Goal: Register for event/course

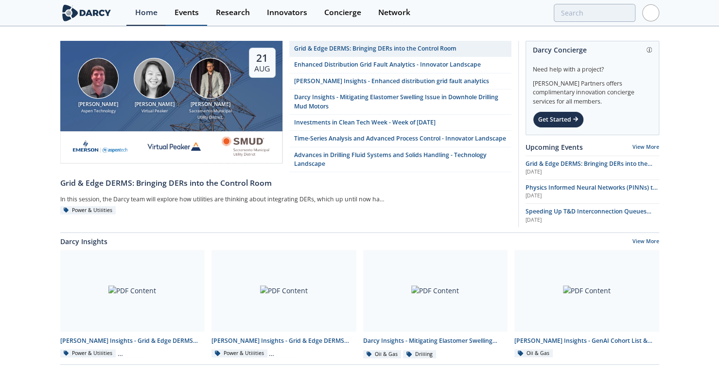
click at [192, 11] on div "Events" at bounding box center [187, 13] width 24 height 8
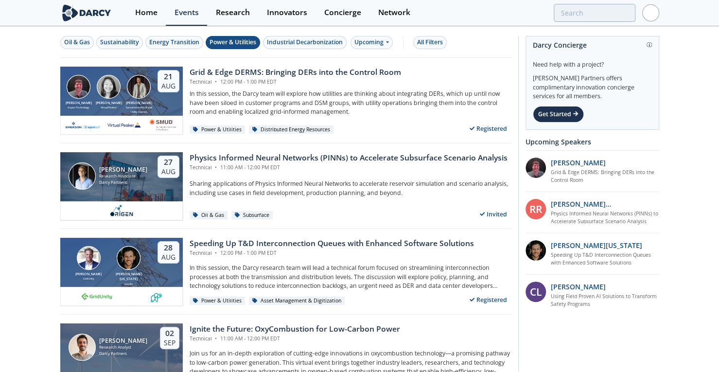
click at [228, 44] on div "Power & Utilities" at bounding box center [233, 42] width 47 height 9
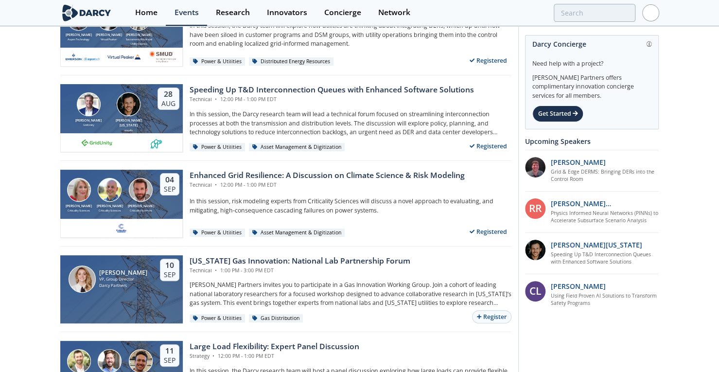
drag, startPoint x: 687, startPoint y: 140, endPoint x: 687, endPoint y: 192, distance: 51.5
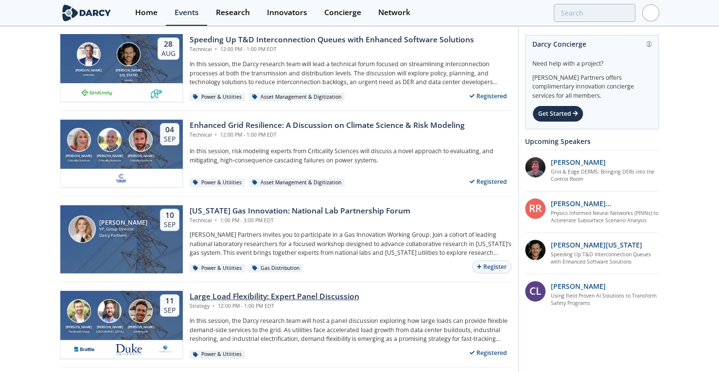
click at [282, 293] on div "Large Load Flexibility: Expert Panel Discussion" at bounding box center [275, 297] width 170 height 12
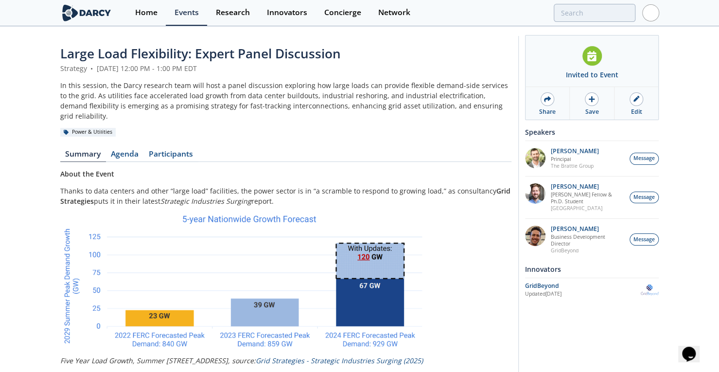
scroll to position [325, 0]
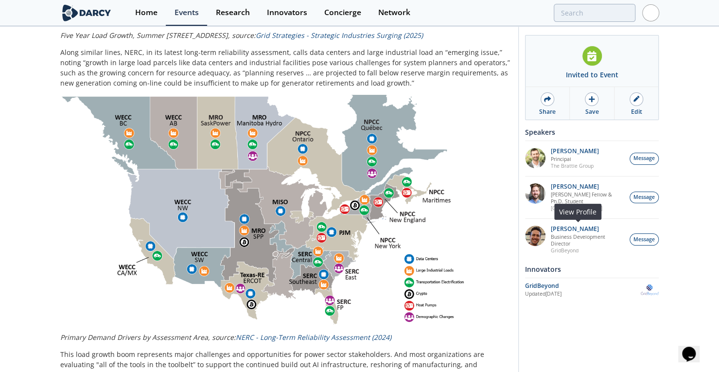
drag, startPoint x: 725, startPoint y: 107, endPoint x: 529, endPoint y: 235, distance: 234.2
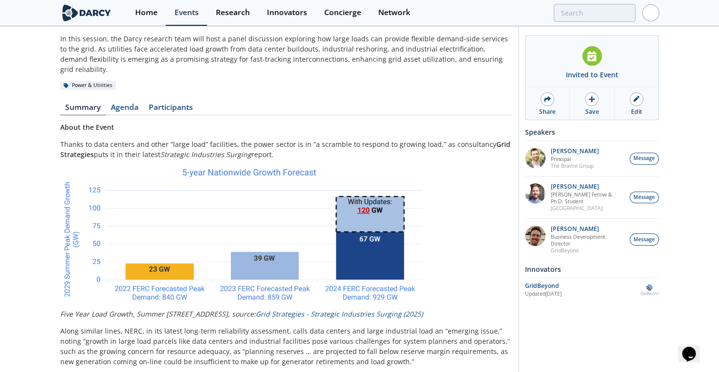
scroll to position [46, 0]
click at [368, 310] on link "Grid Strategies - Strategic Industries Surging (2025)" at bounding box center [339, 314] width 167 height 9
